Goal: Transaction & Acquisition: Purchase product/service

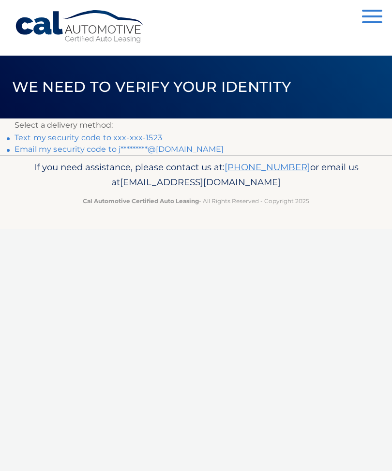
click at [47, 302] on div "Cal Automotive Menu Dashboard FAQ's Logout ×" at bounding box center [196, 235] width 392 height 471
click at [149, 139] on link "Text my security code to xxx-xxx-1523" at bounding box center [88, 137] width 147 height 9
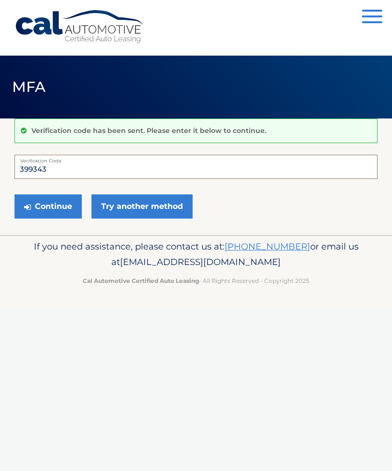
type input "399343"
click at [54, 210] on button "Continue" at bounding box center [48, 206] width 67 height 24
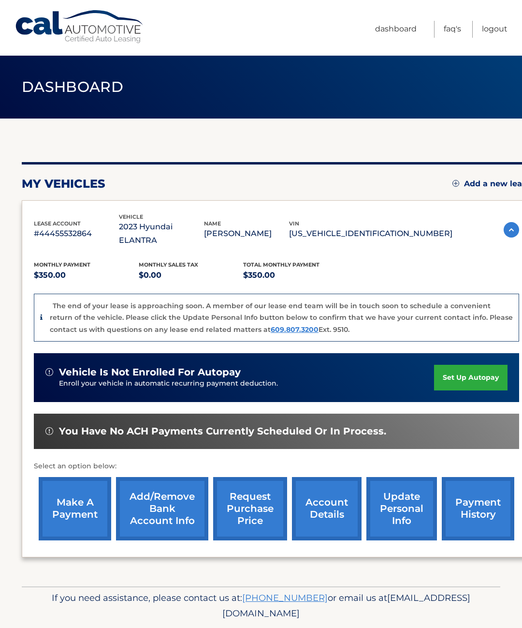
scroll to position [15, 0]
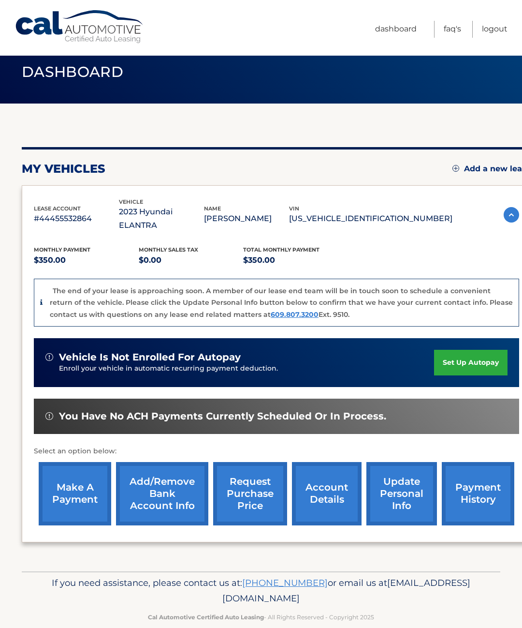
click at [83, 473] on link "make a payment" at bounding box center [75, 493] width 73 height 63
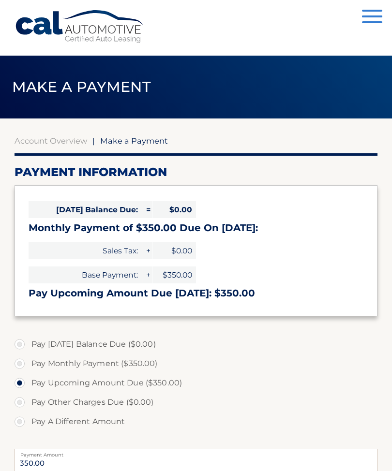
select select "MjBiYTIyN2UtMmYxMi00ZjE3LWEzZDYtZmEzOTgyOGU2ODE4"
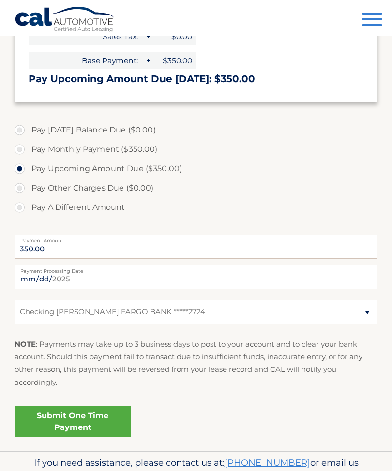
scroll to position [233, 0]
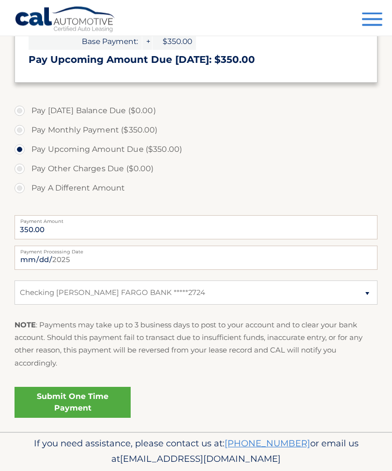
click at [94, 398] on link "Submit One Time Payment" at bounding box center [73, 402] width 116 height 31
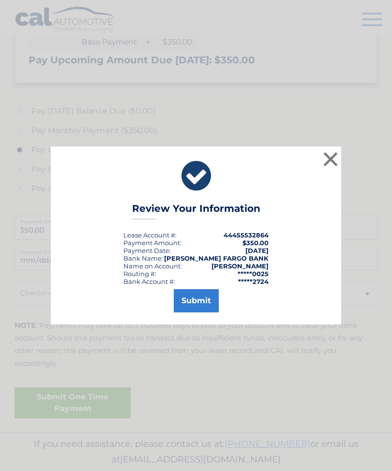
click at [198, 312] on button "Submit" at bounding box center [196, 300] width 45 height 23
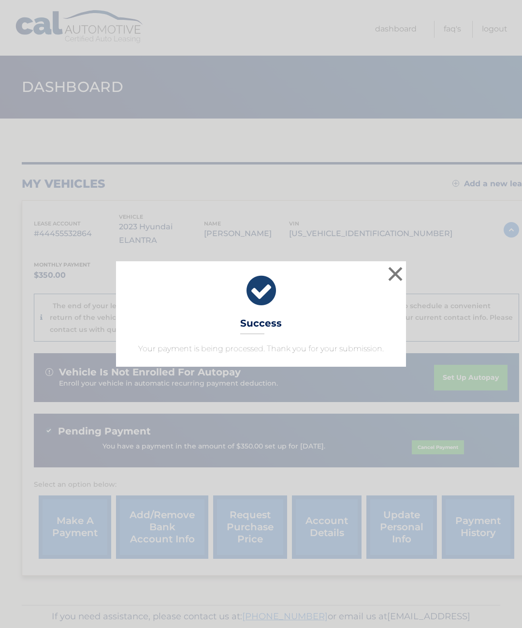
click at [396, 272] on button "×" at bounding box center [395, 273] width 19 height 19
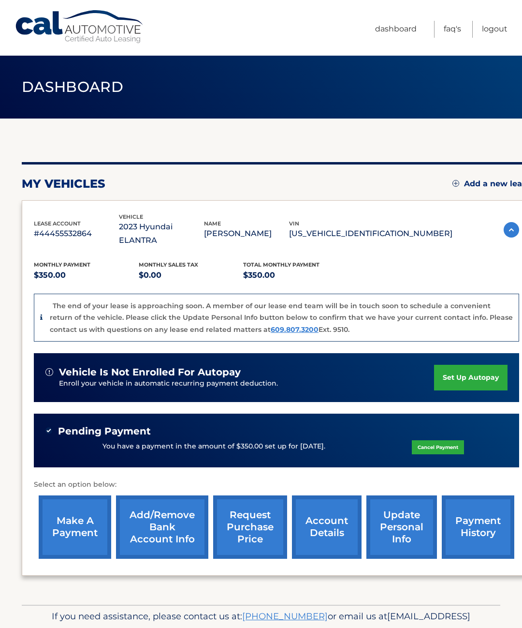
click at [497, 29] on link "Logout" at bounding box center [495, 29] width 26 height 17
